Goal: Transaction & Acquisition: Purchase product/service

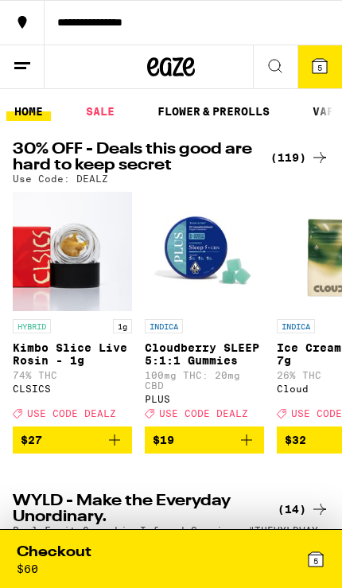
click at [319, 66] on span "5" at bounding box center [320, 68] width 5 height 10
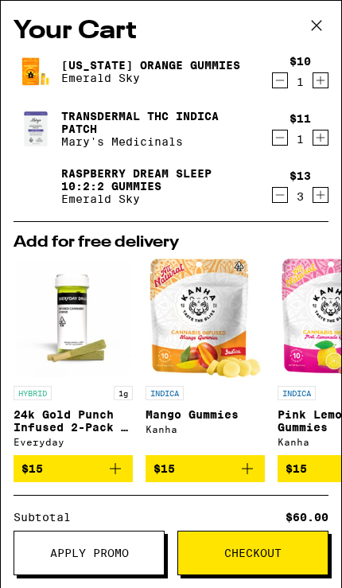
click at [314, 25] on icon at bounding box center [317, 26] width 24 height 24
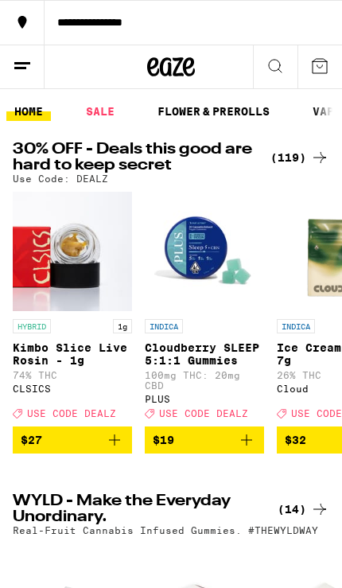
click at [284, 152] on div "(119)" at bounding box center [300, 157] width 59 height 19
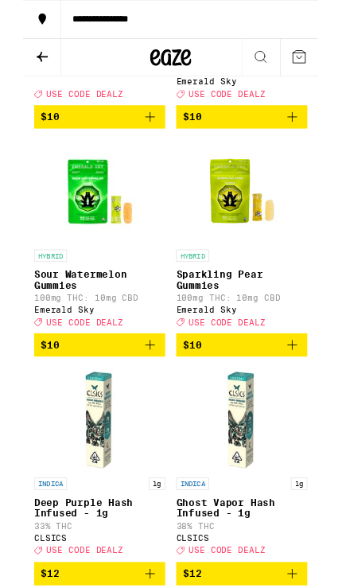
scroll to position [1072, 0]
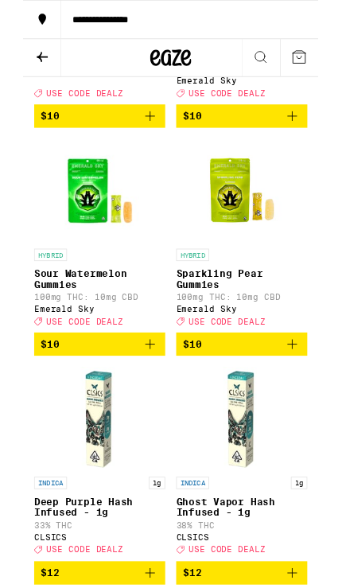
click at [248, 279] on img "Open page for Sparkling Pear Gummies from Emerald Sky" at bounding box center [253, 220] width 119 height 119
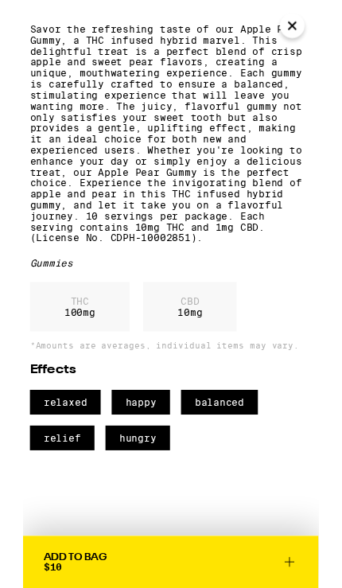
scroll to position [532, 0]
click at [314, 35] on icon "Close" at bounding box center [312, 30] width 19 height 24
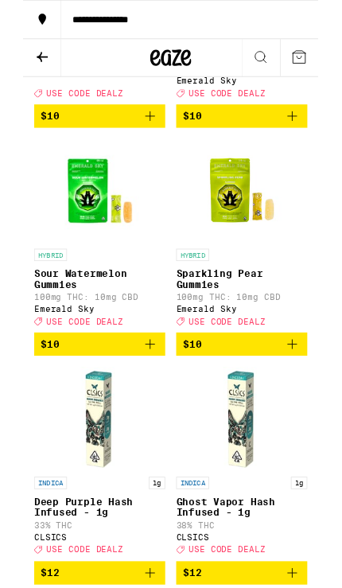
click at [91, 280] on img "Open page for Sour Watermelon Gummies from Emerald Sky" at bounding box center [88, 220] width 119 height 119
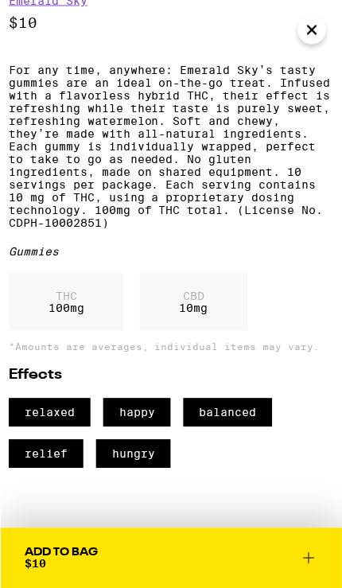
scroll to position [1098, 0]
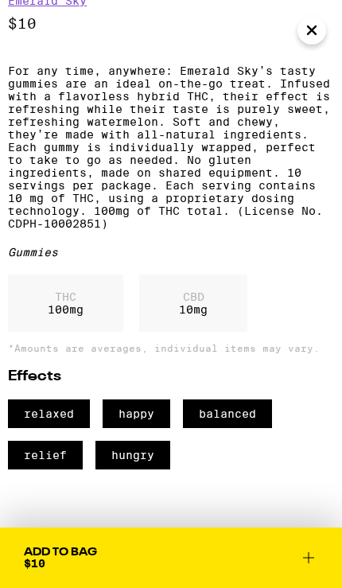
click at [310, 560] on icon at bounding box center [308, 557] width 19 height 19
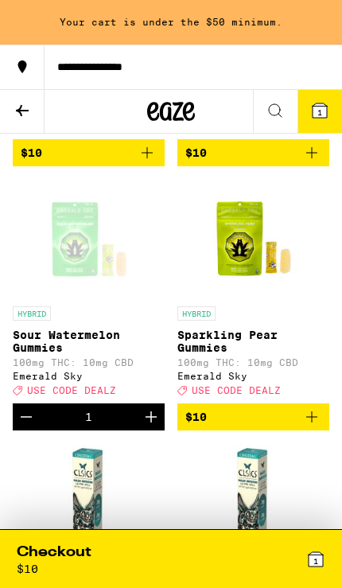
click at [152, 427] on icon "Increment" at bounding box center [151, 417] width 19 height 19
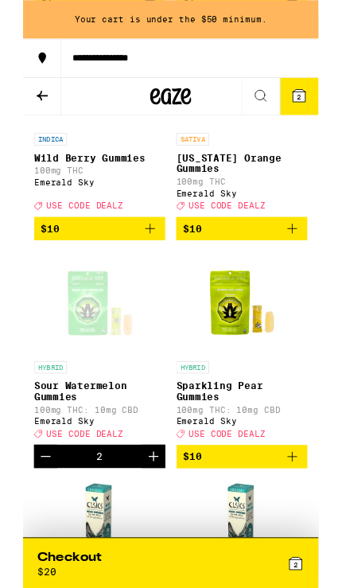
click at [306, 274] on icon "Add to bag" at bounding box center [312, 264] width 19 height 19
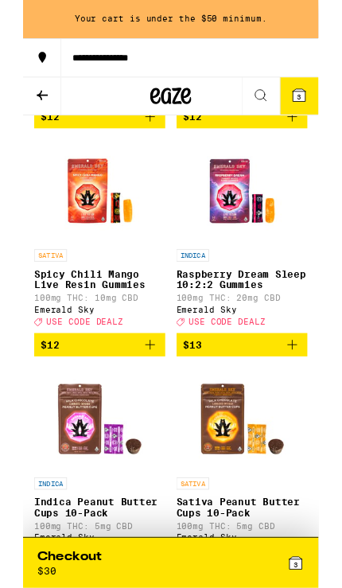
scroll to position [2176, 0]
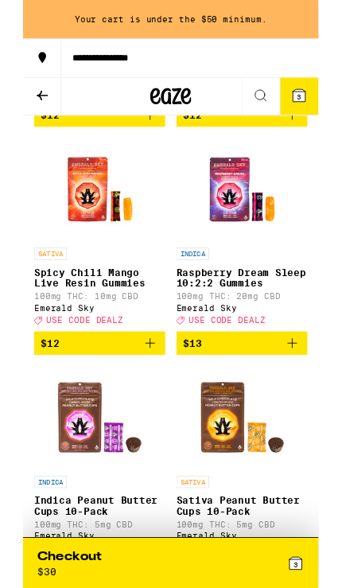
click at [310, 407] on icon "Add to bag" at bounding box center [312, 397] width 19 height 19
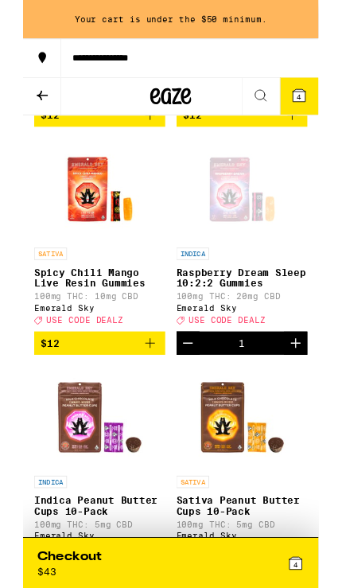
click at [316, 407] on icon "Increment" at bounding box center [315, 397] width 19 height 19
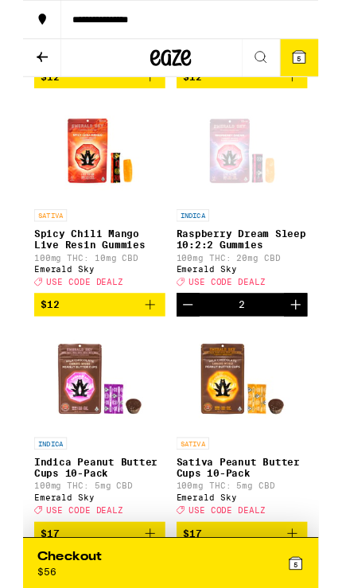
scroll to position [2176, 0]
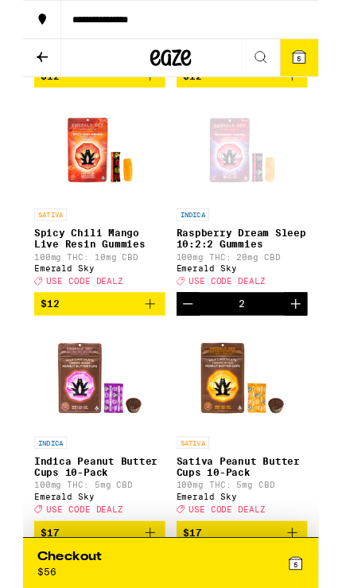
click at [311, 361] on icon "Increment" at bounding box center [315, 351] width 19 height 19
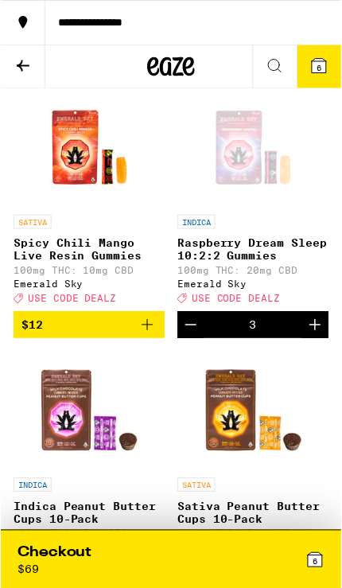
scroll to position [2203, 0]
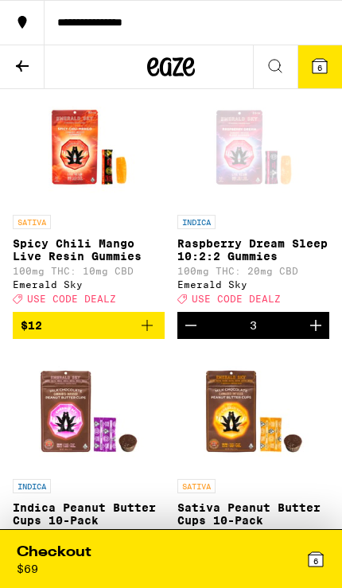
click at [318, 561] on span "6" at bounding box center [316, 561] width 5 height 10
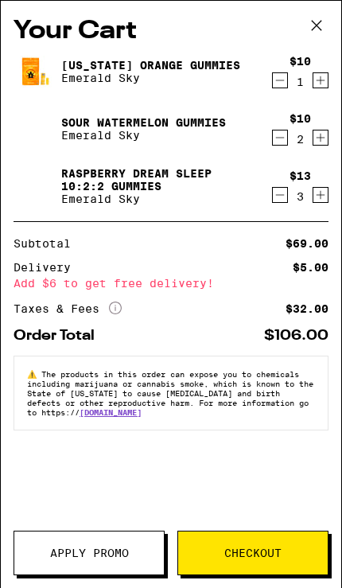
click at [320, 25] on icon at bounding box center [317, 26] width 24 height 24
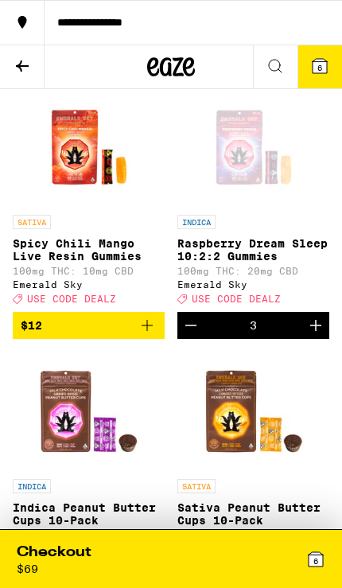
click at [19, 64] on icon at bounding box center [22, 66] width 13 height 11
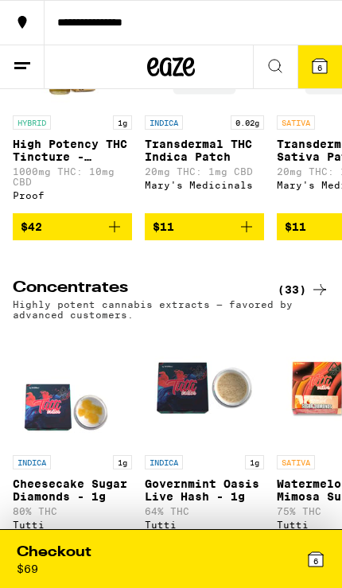
scroll to position [5874, 0]
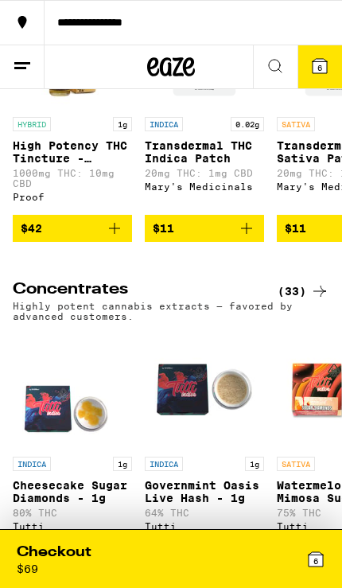
click at [258, 242] on button "$11" at bounding box center [204, 228] width 119 height 27
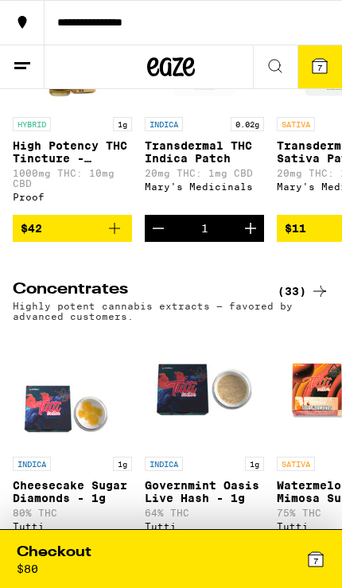
click at [314, 554] on icon at bounding box center [316, 559] width 14 height 14
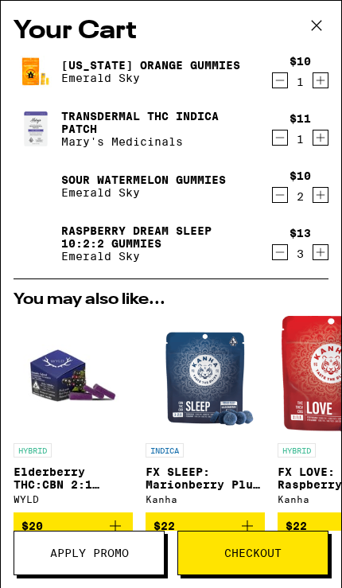
click at [123, 553] on span "Apply Promo" at bounding box center [89, 553] width 79 height 11
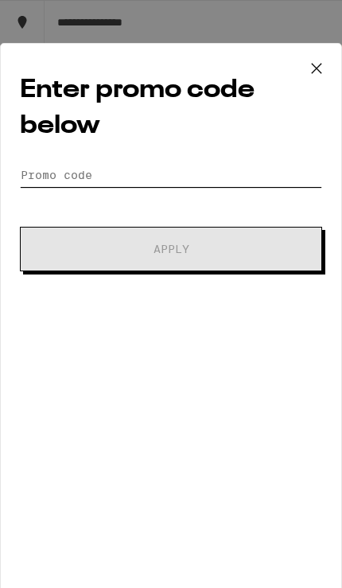
click at [206, 174] on input "Promo Code" at bounding box center [171, 175] width 303 height 24
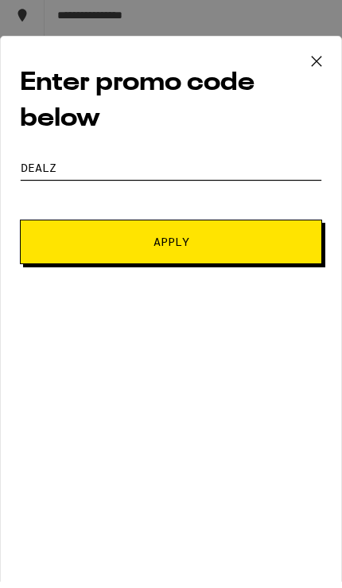
type input "Dealz"
click at [287, 240] on button "Apply" at bounding box center [171, 249] width 303 height 45
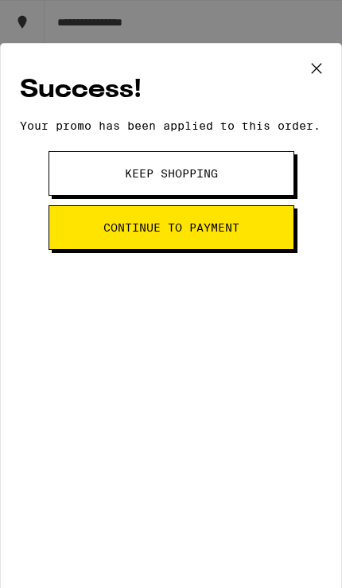
click at [271, 234] on button "Continue to payment" at bounding box center [172, 227] width 246 height 45
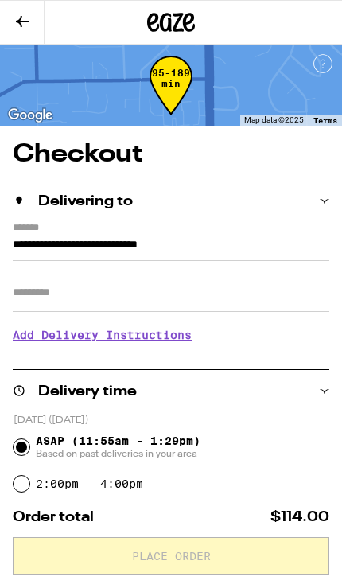
click at [289, 283] on input "Apt/Suite" at bounding box center [171, 293] width 317 height 38
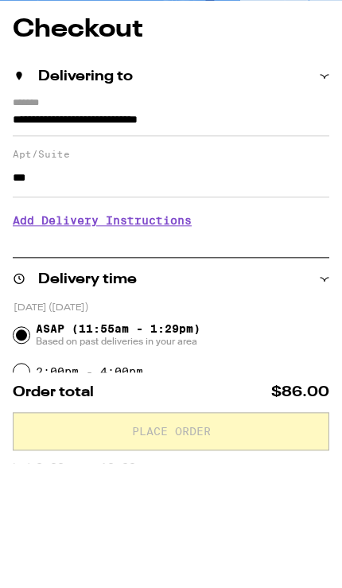
type input "***"
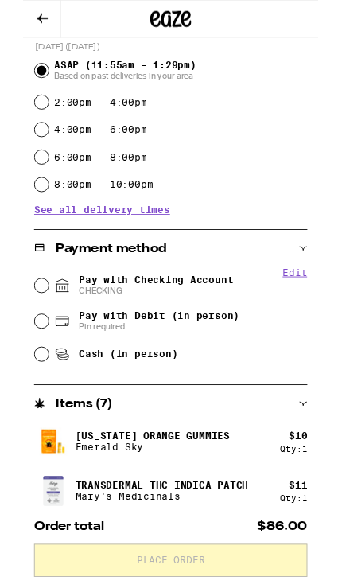
click at [193, 368] on span "Pay with Debit (in person)" at bounding box center [157, 366] width 186 height 13
click at [29, 368] on input "Pay with Debit (in person) Pin required" at bounding box center [22, 373] width 16 height 16
radio input "true"
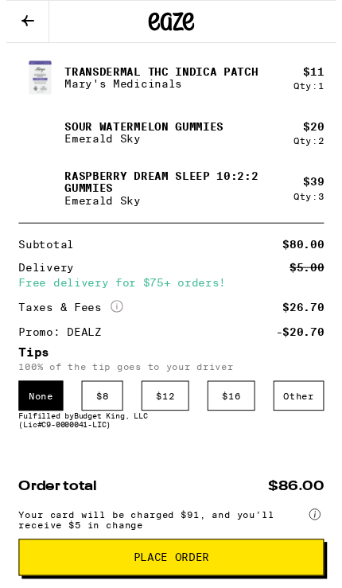
scroll to position [872, 0]
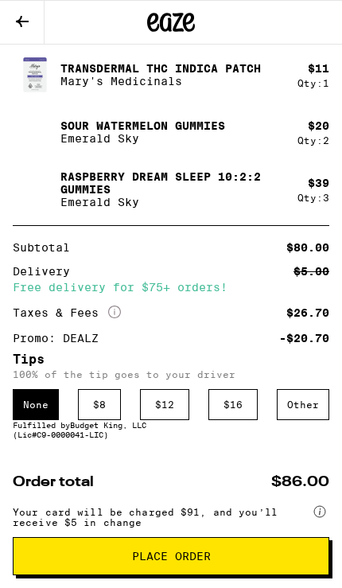
click at [236, 552] on span "Place Order" at bounding box center [171, 556] width 290 height 11
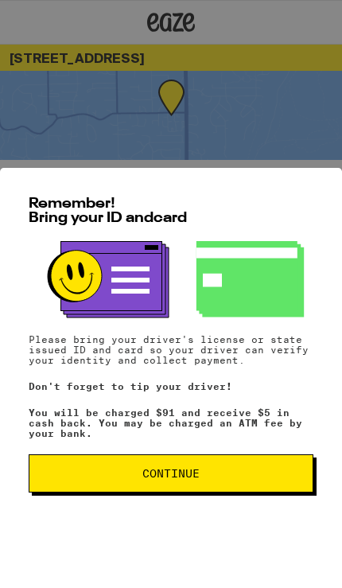
click at [252, 478] on span "Continue" at bounding box center [171, 473] width 258 height 11
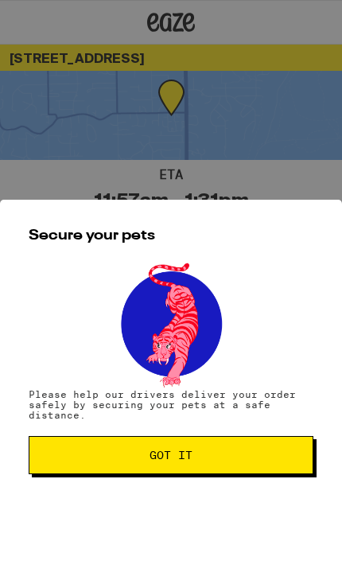
click at [268, 474] on button "Got it" at bounding box center [171, 455] width 285 height 38
